Goal: Manage account settings

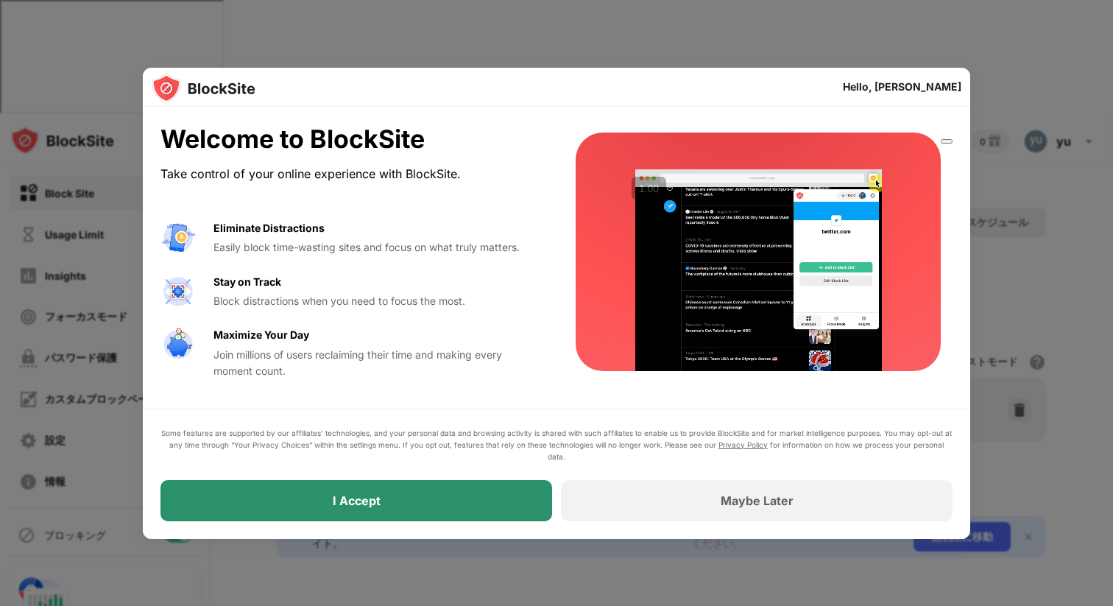
click at [402, 515] on div "I Accept" at bounding box center [357, 500] width 392 height 41
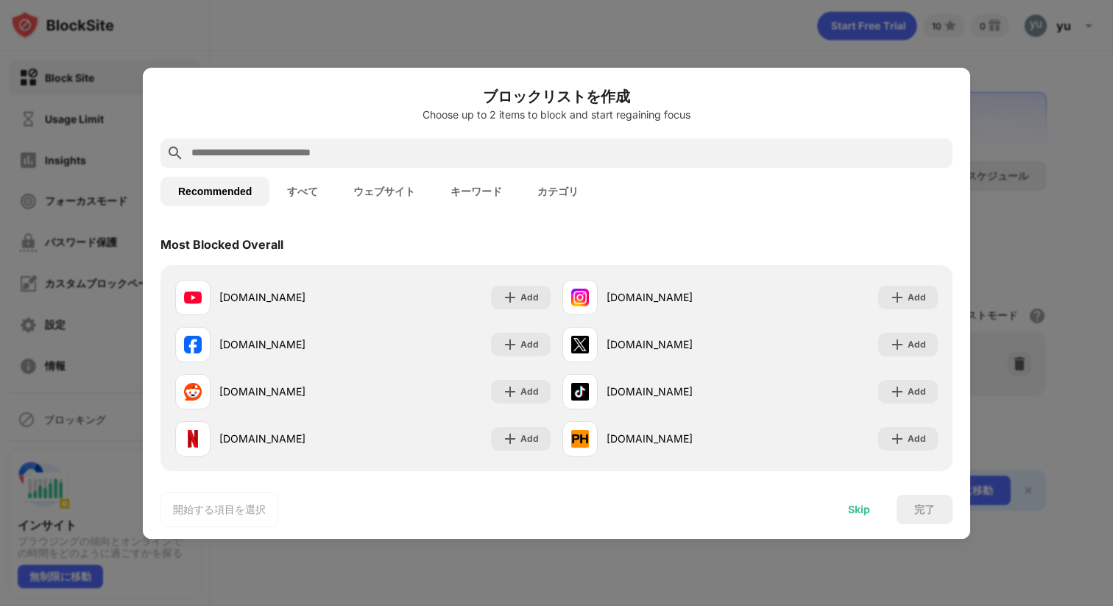
click at [862, 515] on div "Skip" at bounding box center [859, 509] width 57 height 29
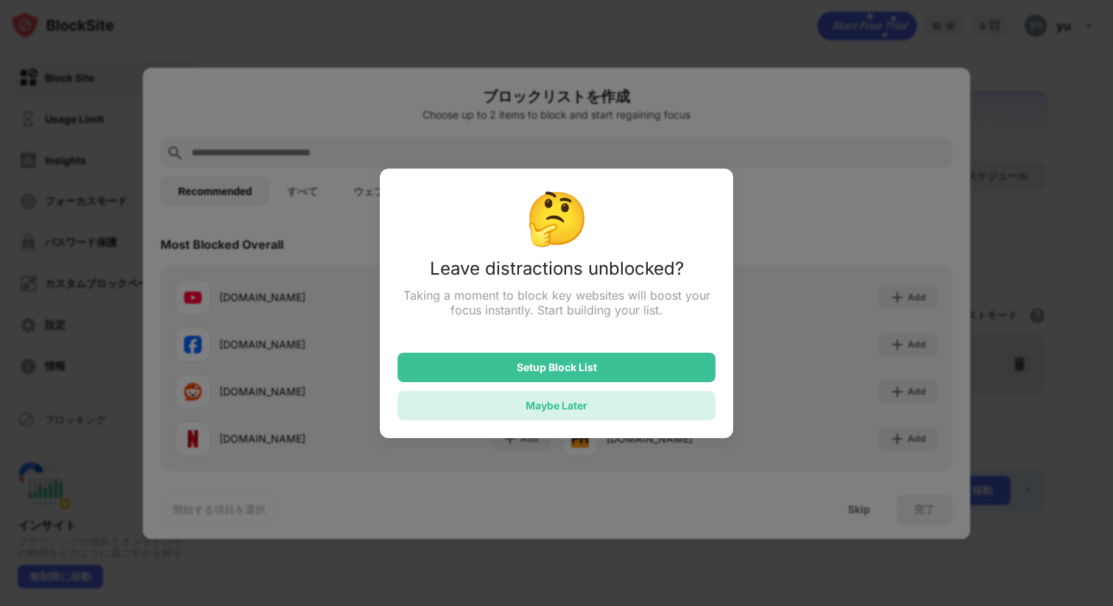
click at [633, 404] on div "Maybe Later" at bounding box center [557, 405] width 318 height 29
